Goal: Information Seeking & Learning: Learn about a topic

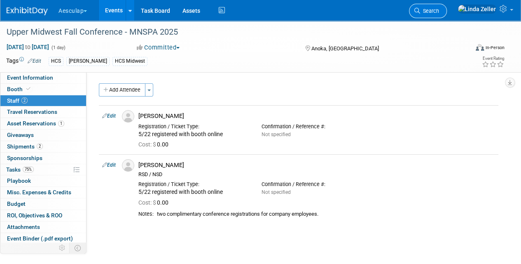
click at [439, 10] on span "Search" at bounding box center [429, 11] width 19 height 6
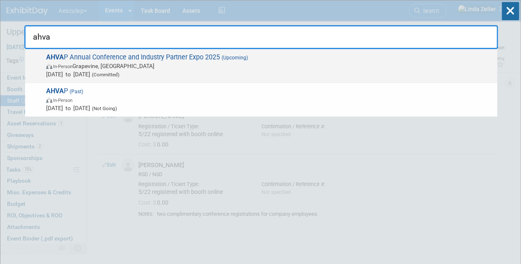
type input "ahva"
click at [71, 64] on span "In-Person" at bounding box center [62, 66] width 19 height 5
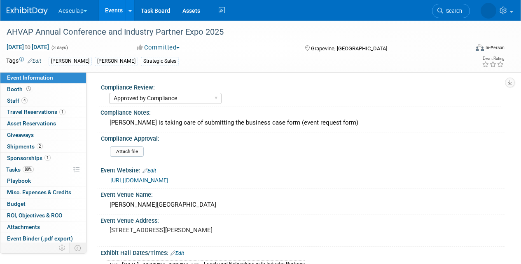
select select "Approved by Compliance"
select select "Strategic Sales"
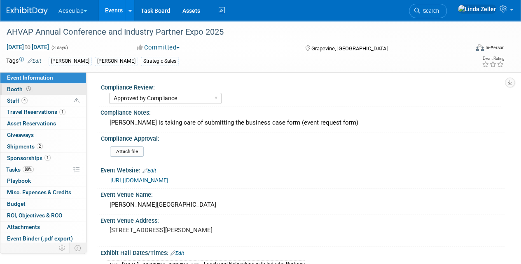
click at [16, 88] on span "Booth" at bounding box center [20, 89] width 26 height 7
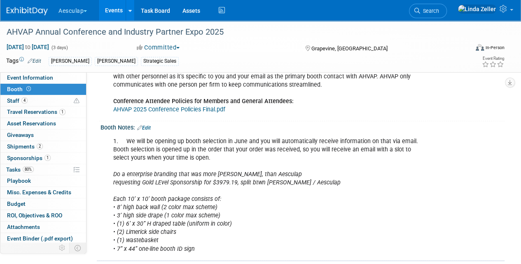
scroll to position [206, 0]
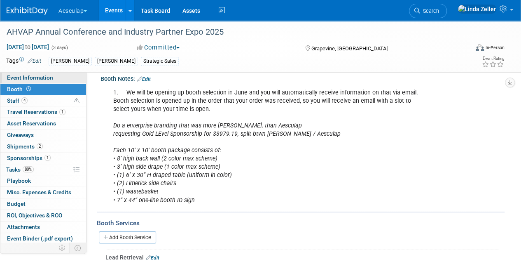
click at [36, 77] on span "Event Information" at bounding box center [30, 77] width 46 height 7
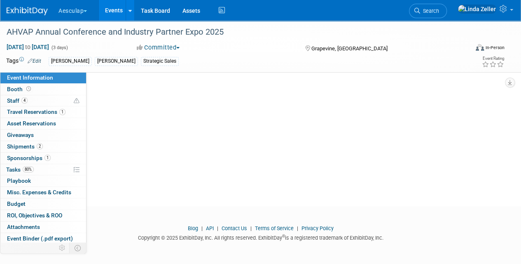
select select "Approved by Compliance"
select select "Strategic Sales"
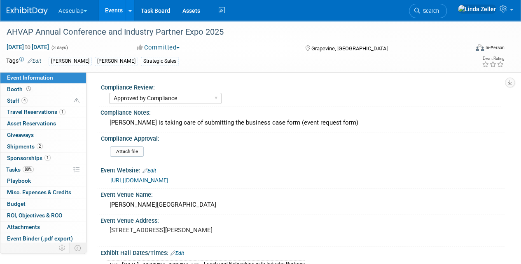
click at [168, 177] on link "[URL][DOMAIN_NAME]" at bounding box center [139, 180] width 58 height 7
